Goal: Check status: Check status

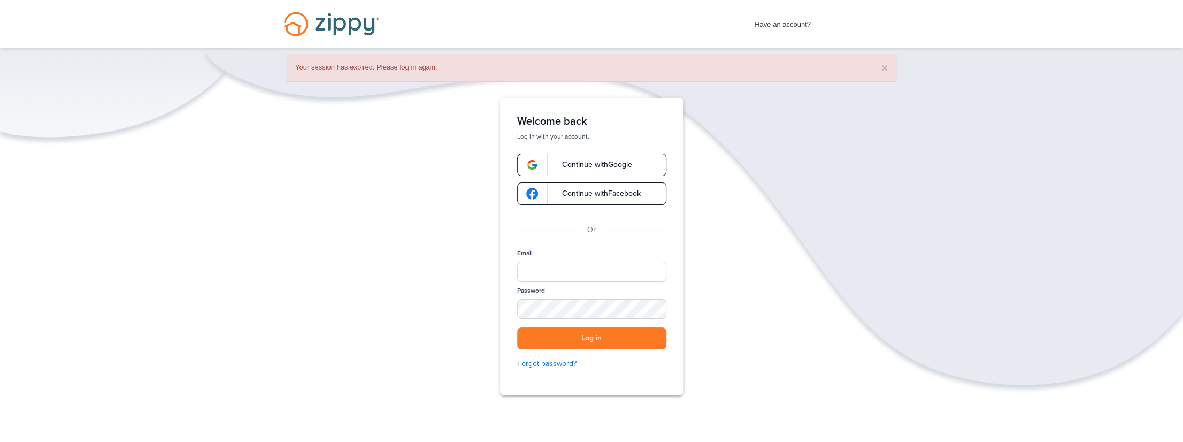
click at [340, 160] on div "Verify your Email We just resent an email with a link to set your password to .…" at bounding box center [591, 280] width 1183 height 364
click at [533, 263] on input "Email" at bounding box center [591, 271] width 149 height 20
click at [517, 327] on button "Log in" at bounding box center [591, 338] width 149 height 22
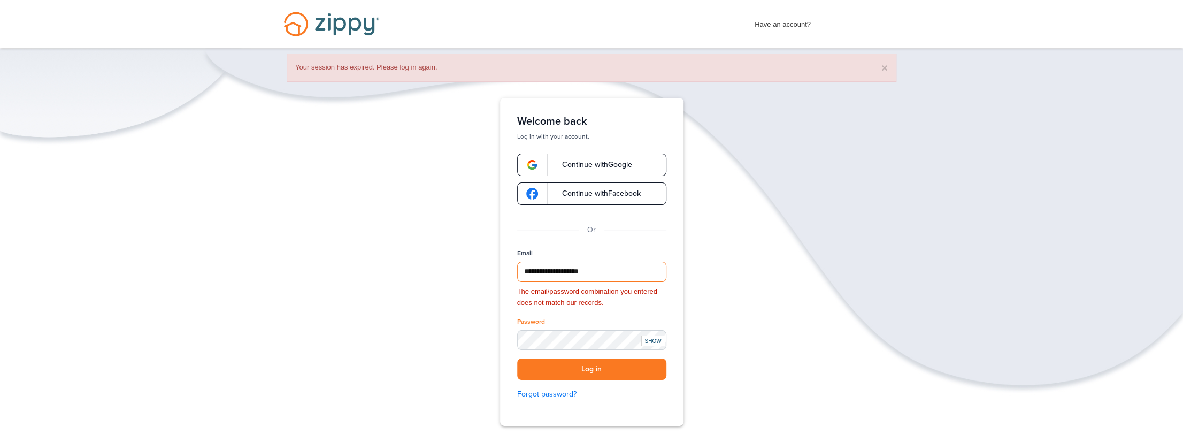
click at [544, 275] on input "**********" at bounding box center [591, 271] width 149 height 20
type input "**********"
click at [517, 358] on button "Log in" at bounding box center [591, 369] width 149 height 22
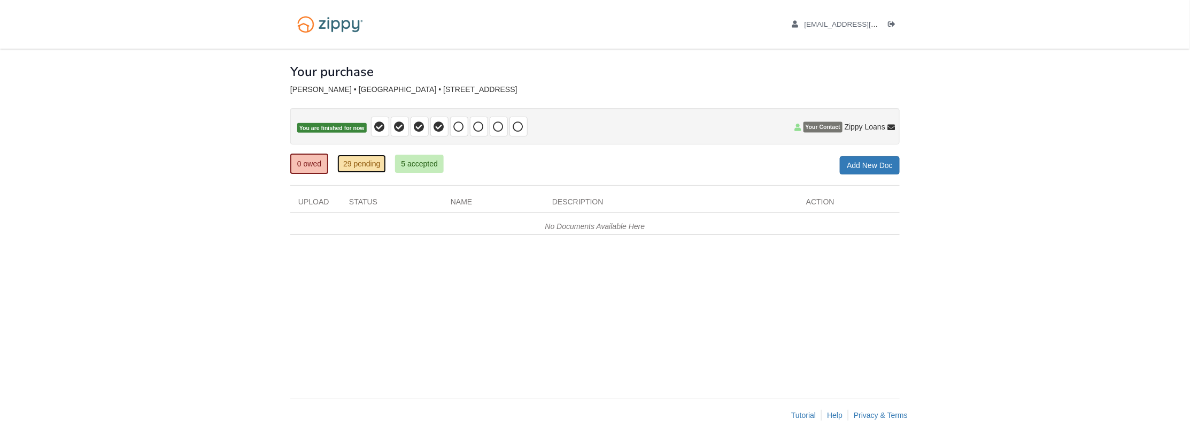
click at [357, 168] on link "29 pending" at bounding box center [361, 164] width 49 height 18
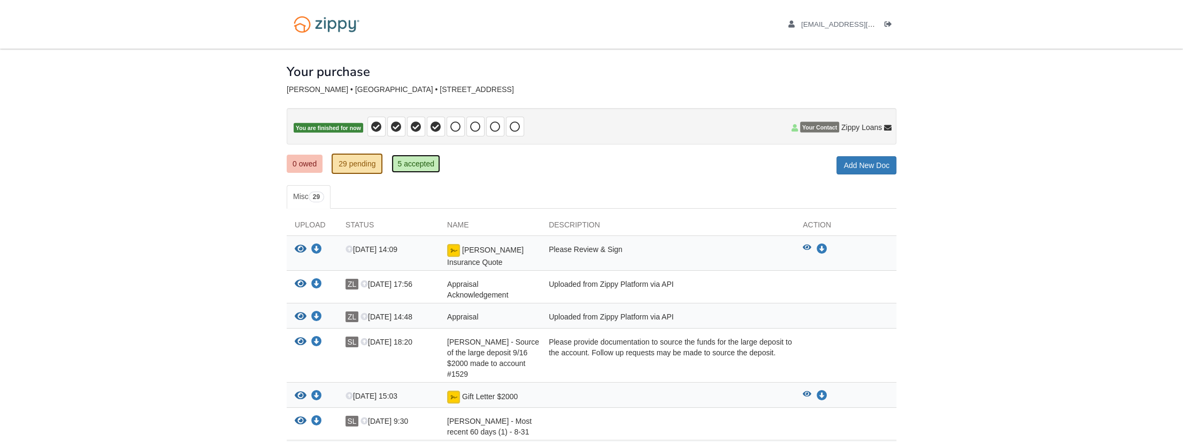
click at [429, 165] on link "5 accepted" at bounding box center [415, 164] width 49 height 18
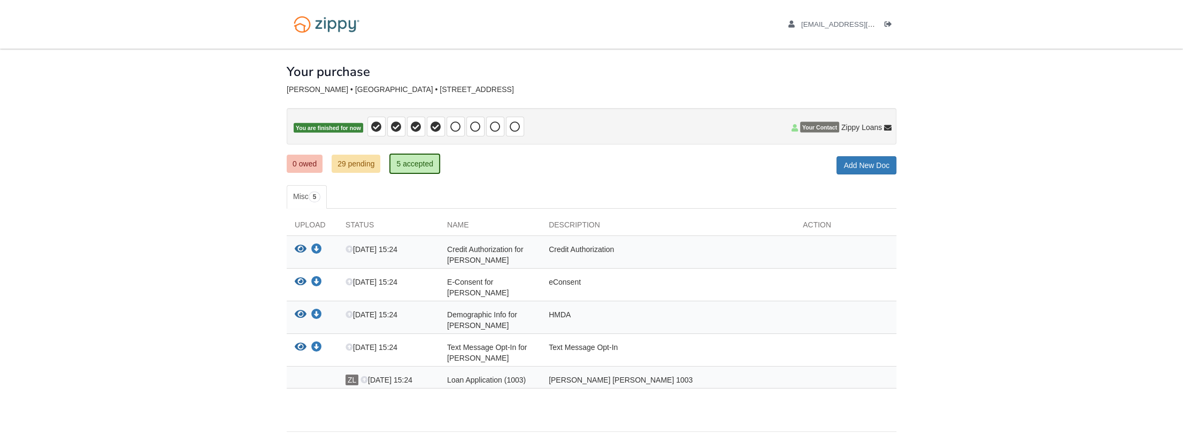
drag, startPoint x: 551, startPoint y: 344, endPoint x: 637, endPoint y: 343, distance: 86.1
click at [637, 343] on div "Text Message Opt-In" at bounding box center [668, 352] width 254 height 21
click at [727, 400] on div "× × × Pending Add Document Notice document will be included in the email sent t…" at bounding box center [591, 235] width 609 height 372
click at [315, 158] on link "0 owed" at bounding box center [305, 164] width 36 height 18
